Goal: Information Seeking & Learning: Learn about a topic

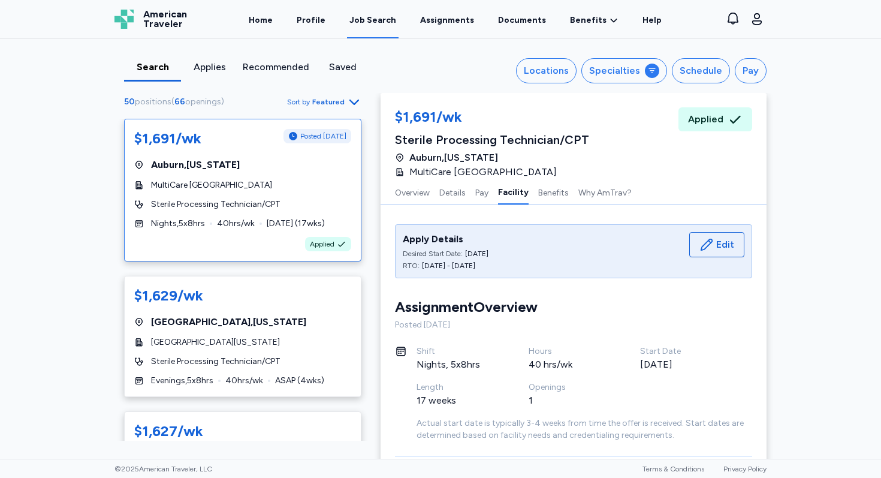
scroll to position [1982, 0]
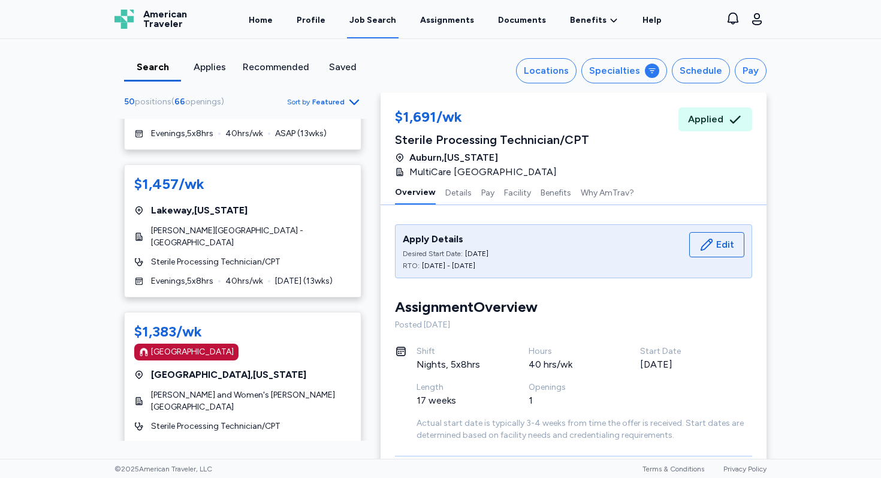
scroll to position [536, 0]
click at [152, 18] on span "American Traveler" at bounding box center [165, 19] width 44 height 19
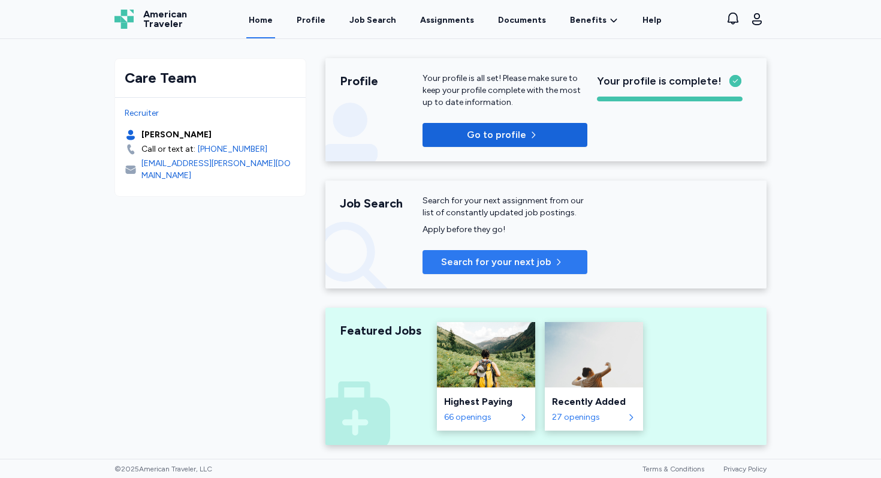
click at [503, 266] on span "Search for your next job" at bounding box center [496, 262] width 110 height 14
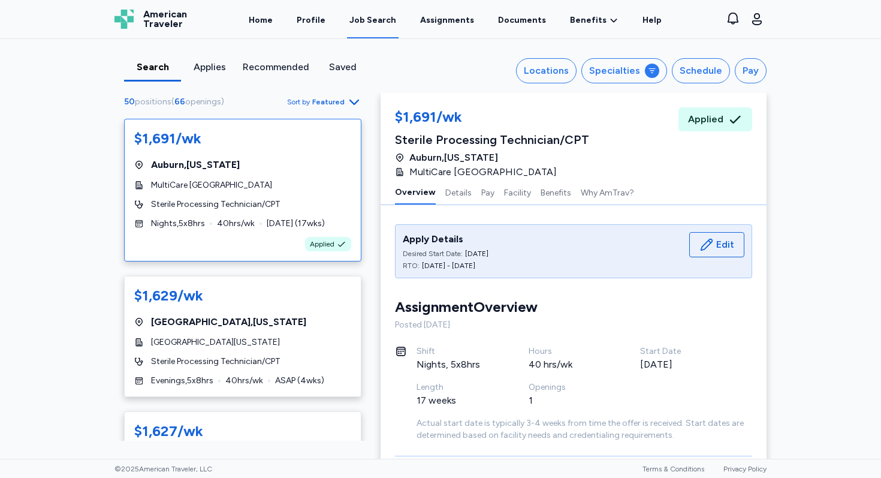
click at [203, 68] on div "Applies" at bounding box center [209, 67] width 47 height 14
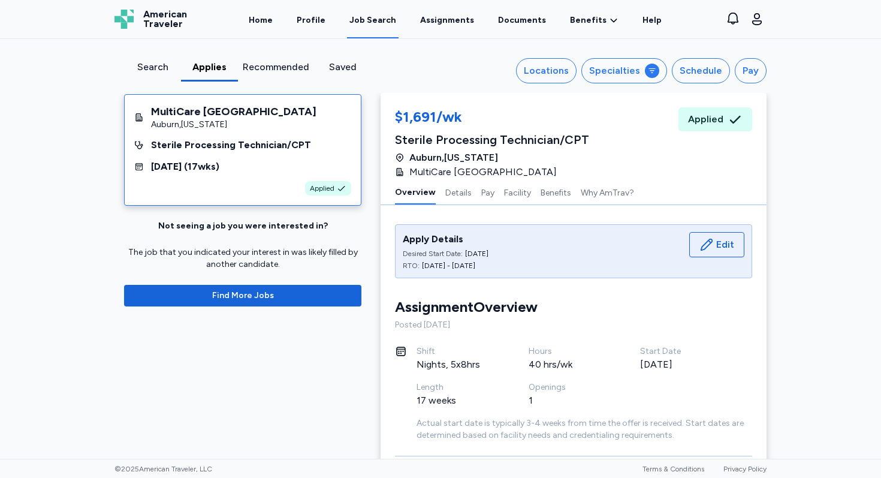
click at [259, 68] on div "Recommended" at bounding box center [276, 67] width 67 height 14
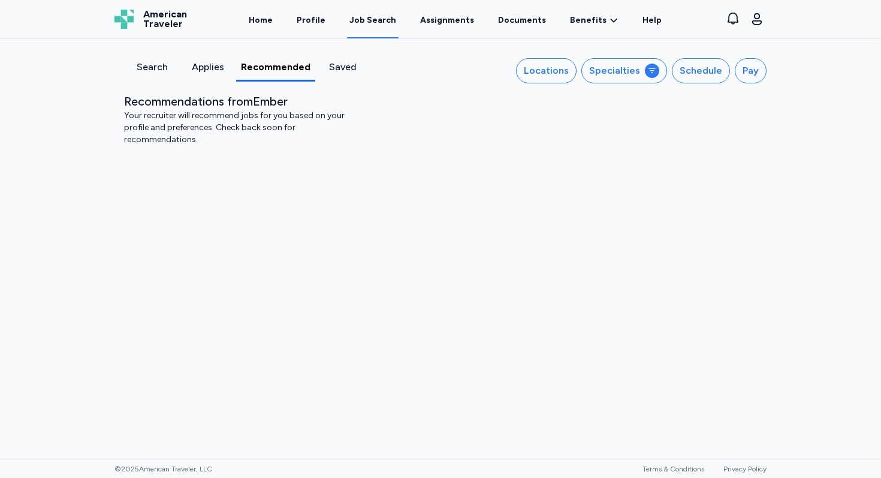
click at [336, 71] on div "Saved" at bounding box center [343, 67] width 46 height 14
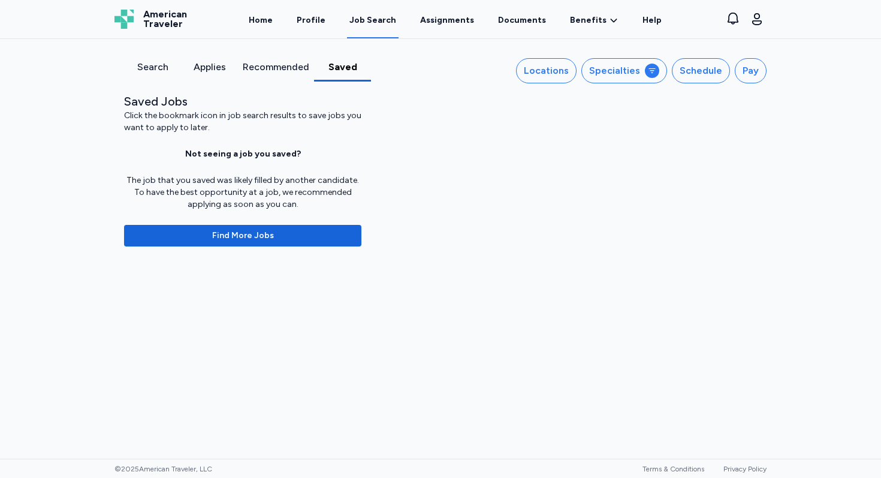
click at [144, 69] on div "Search" at bounding box center [152, 67] width 47 height 14
